Goal: Information Seeking & Learning: Learn about a topic

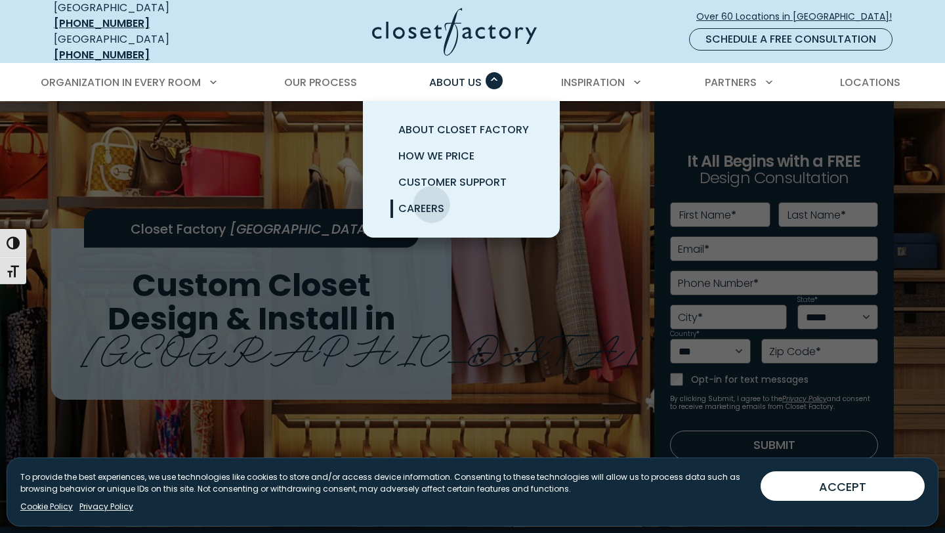
click at [430, 201] on span "Careers" at bounding box center [421, 208] width 46 height 15
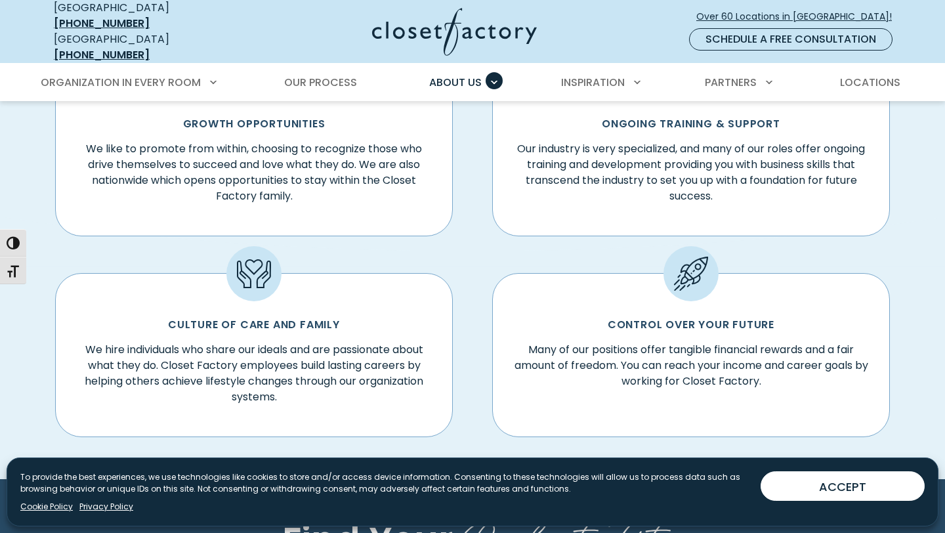
scroll to position [396, 0]
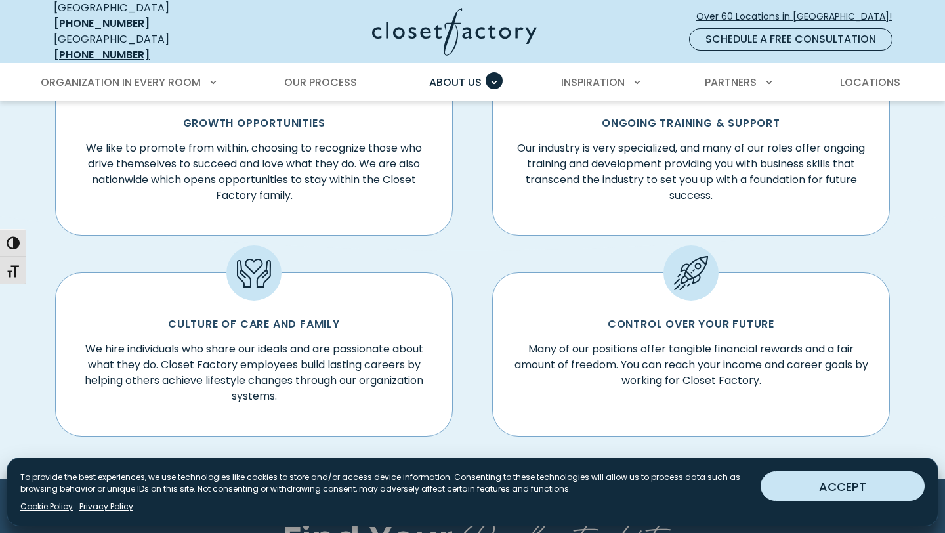
click at [813, 478] on button "ACCEPT" at bounding box center [843, 486] width 164 height 30
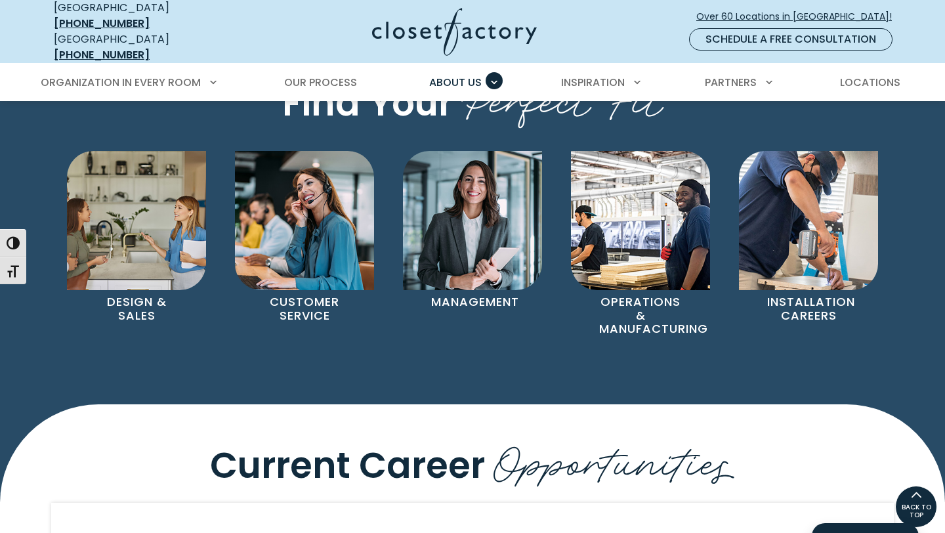
scroll to position [817, 0]
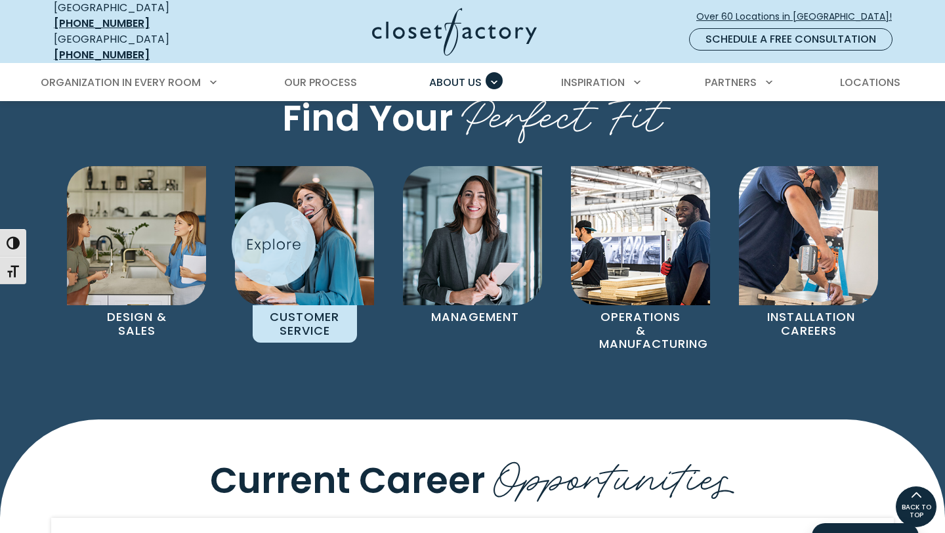
click at [274, 244] on img "Pages Gallery" at bounding box center [304, 235] width 139 height 139
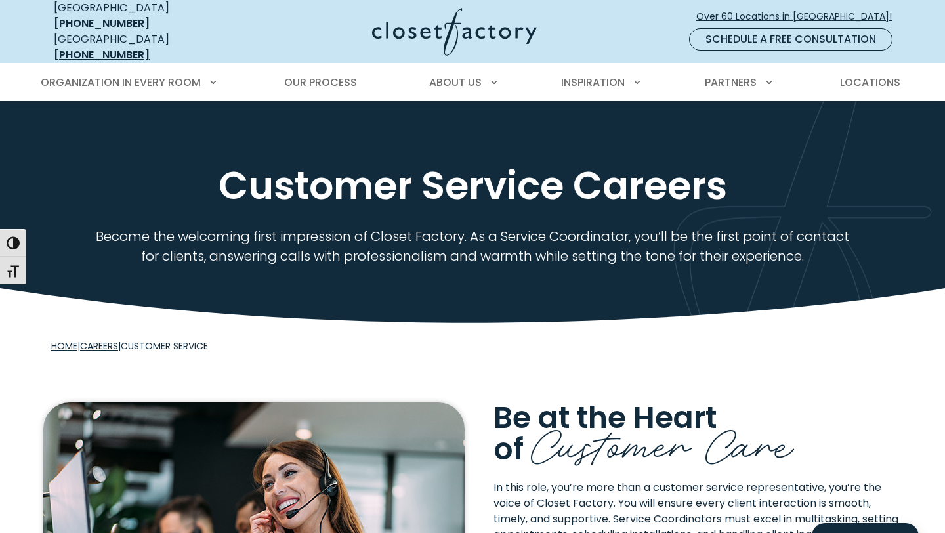
click at [96, 339] on link "Careers" at bounding box center [99, 345] width 38 height 13
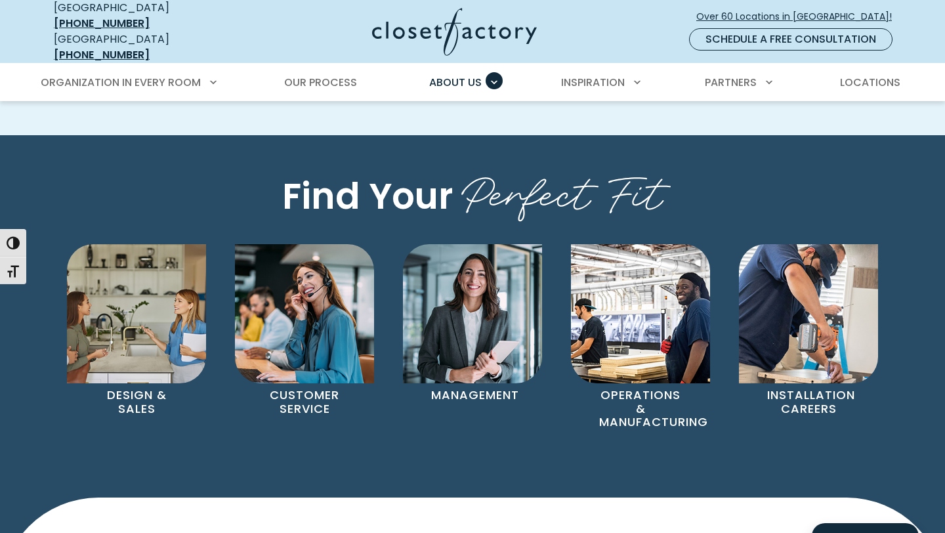
scroll to position [738, 0]
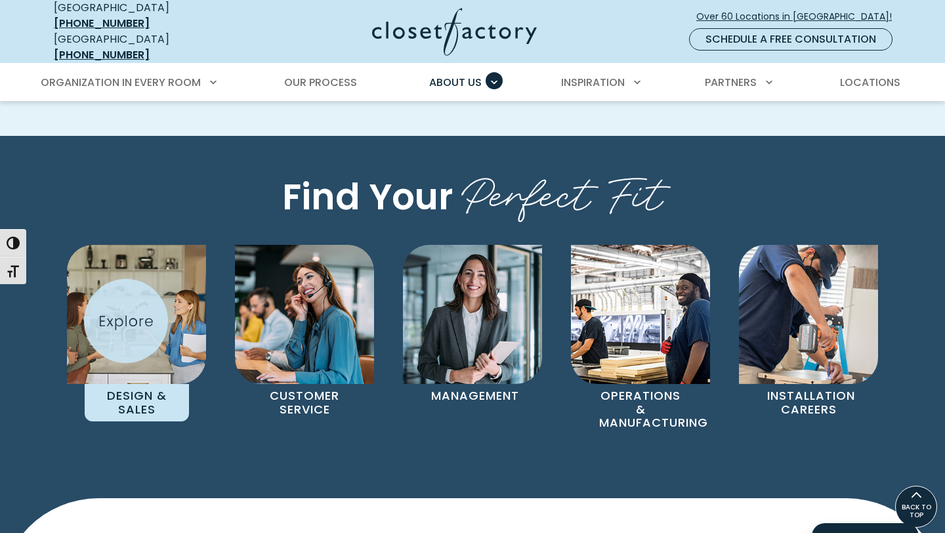
click at [126, 321] on img "Pages Gallery" at bounding box center [136, 314] width 139 height 139
